Goal: Book appointment/travel/reservation

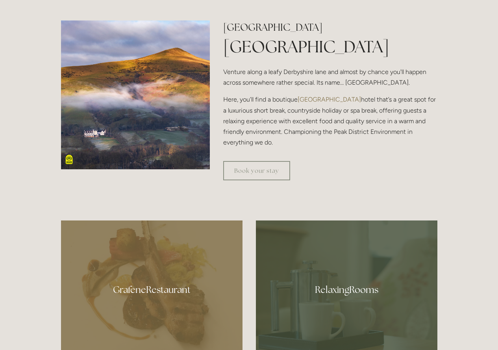
scroll to position [512, 0]
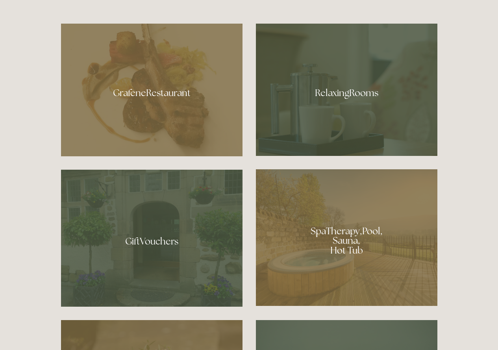
click at [356, 93] on div at bounding box center [347, 90] width 182 height 132
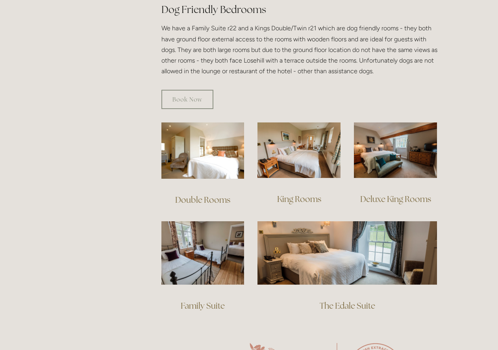
scroll to position [473, 0]
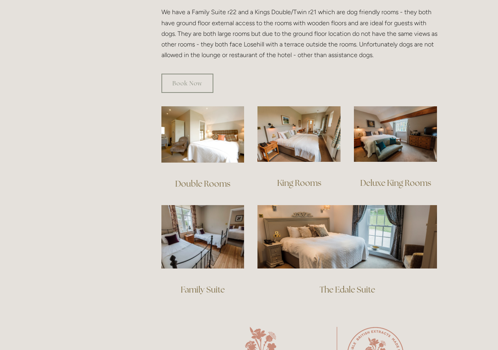
click at [304, 178] on link "King Rooms" at bounding box center [299, 183] width 44 height 11
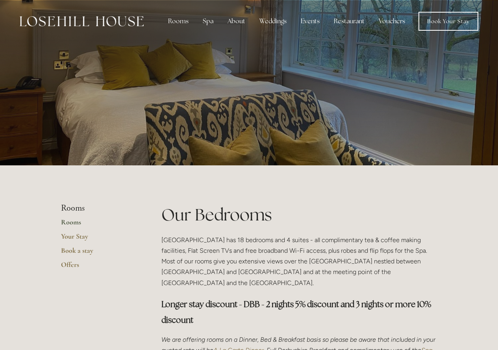
scroll to position [471, 0]
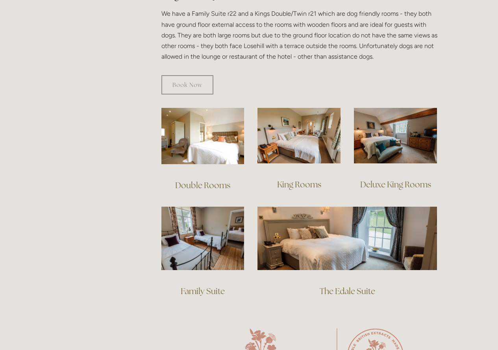
click at [390, 179] on link "Deluxe King Rooms" at bounding box center [396, 184] width 71 height 11
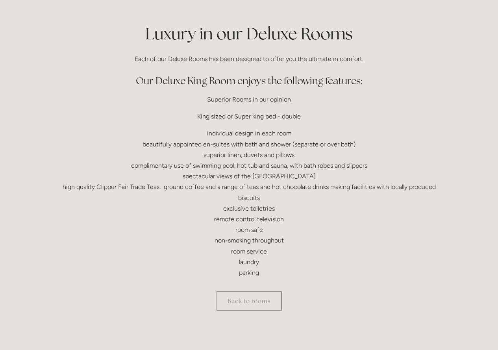
scroll to position [197, 0]
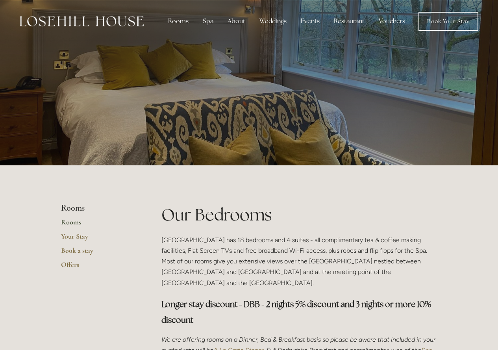
scroll to position [470, 0]
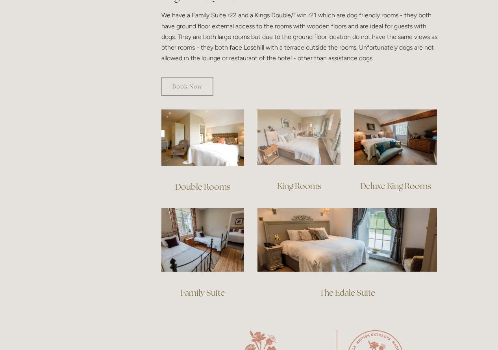
click at [300, 151] on img at bounding box center [299, 138] width 83 height 56
